Goal: Entertainment & Leisure: Consume media (video, audio)

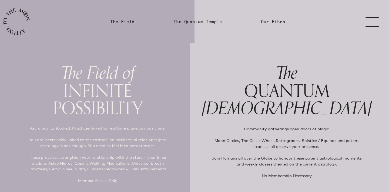
click at [369, 24] on link "menu" at bounding box center [375, 21] width 27 height 43
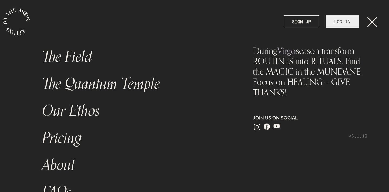
click at [346, 23] on link "LOG IN" at bounding box center [342, 21] width 33 height 12
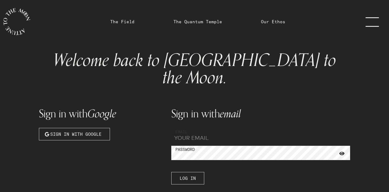
type input "[EMAIL_ADDRESS][DOMAIN_NAME]"
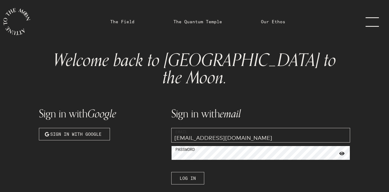
click at [187, 172] on button "Log In" at bounding box center [187, 178] width 33 height 12
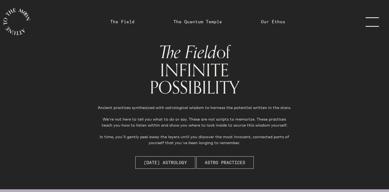
click at [371, 28] on link "menu" at bounding box center [375, 21] width 27 height 43
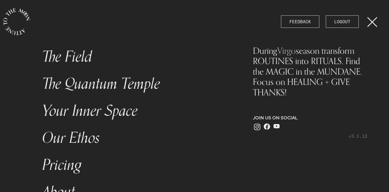
click at [106, 85] on link "The Quantum Temple" at bounding box center [136, 83] width 194 height 27
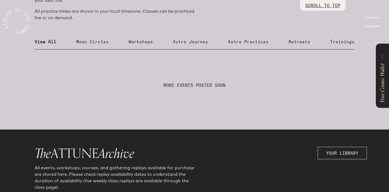
scroll to position [230, 0]
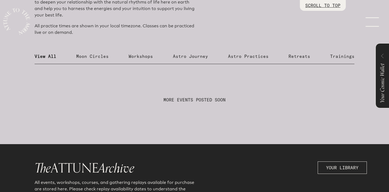
click at [97, 55] on p "Moon Circles" at bounding box center [92, 56] width 32 height 6
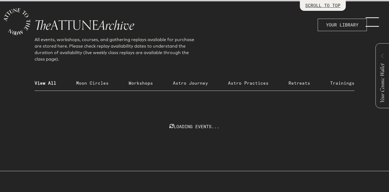
scroll to position [374, 0]
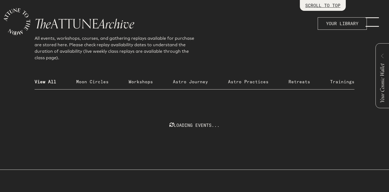
click at [99, 84] on p "Moon Circles" at bounding box center [92, 81] width 32 height 6
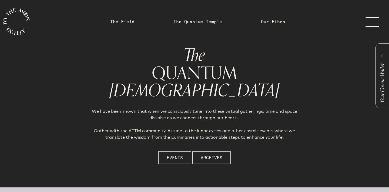
scroll to position [0, 0]
click at [180, 163] on button "Events" at bounding box center [174, 157] width 33 height 12
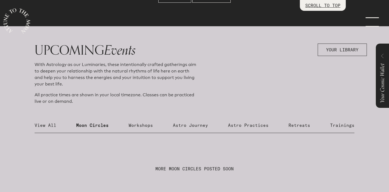
scroll to position [187, 0]
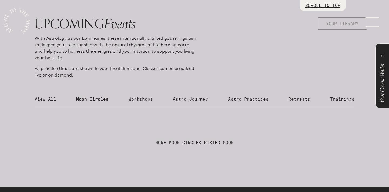
click at [353, 17] on button "YOUR LIBRARY" at bounding box center [342, 23] width 49 height 12
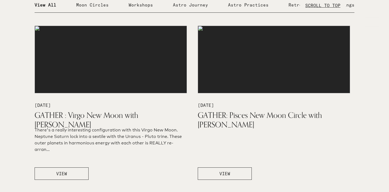
scroll to position [193, 0]
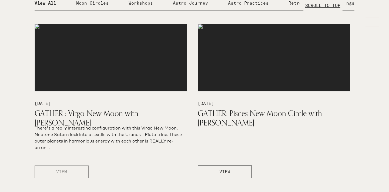
click at [70, 170] on button "VIEW" at bounding box center [62, 171] width 54 height 12
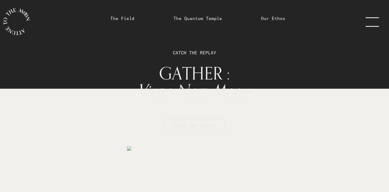
click at [194, 120] on button "CATCH THE REPLAY" at bounding box center [194, 125] width 60 height 12
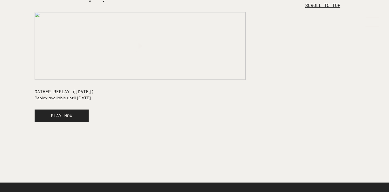
scroll to position [860, 0]
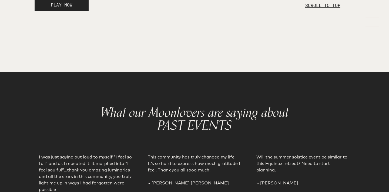
click at [66, 8] on span "PLAY NOW" at bounding box center [62, 4] width 22 height 5
